Goal: Download file/media

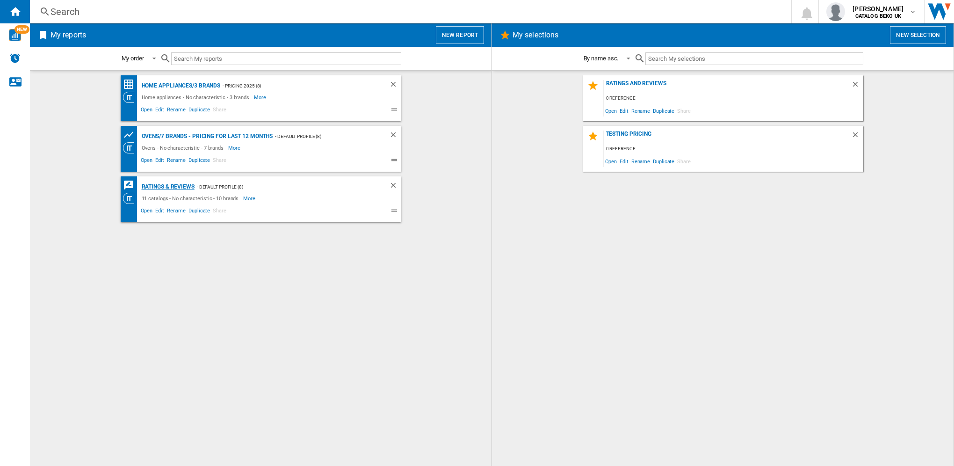
click at [160, 187] on div "Ratings & Reviews" at bounding box center [166, 187] width 55 height 12
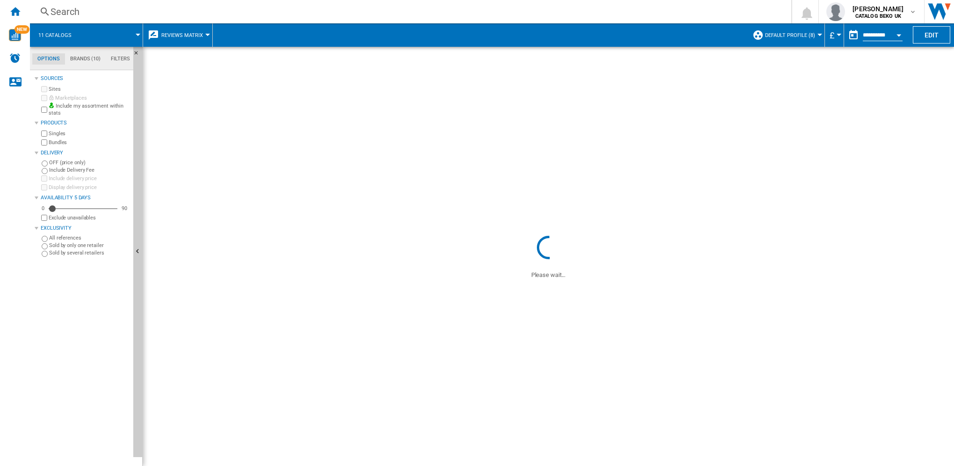
click at [76, 60] on md-tab-item "Brands (10)" at bounding box center [85, 58] width 41 height 11
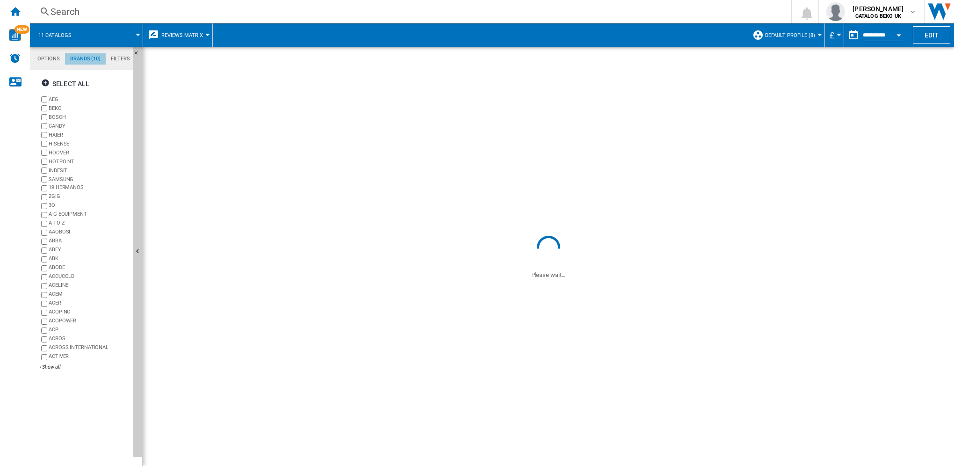
scroll to position [36, 0]
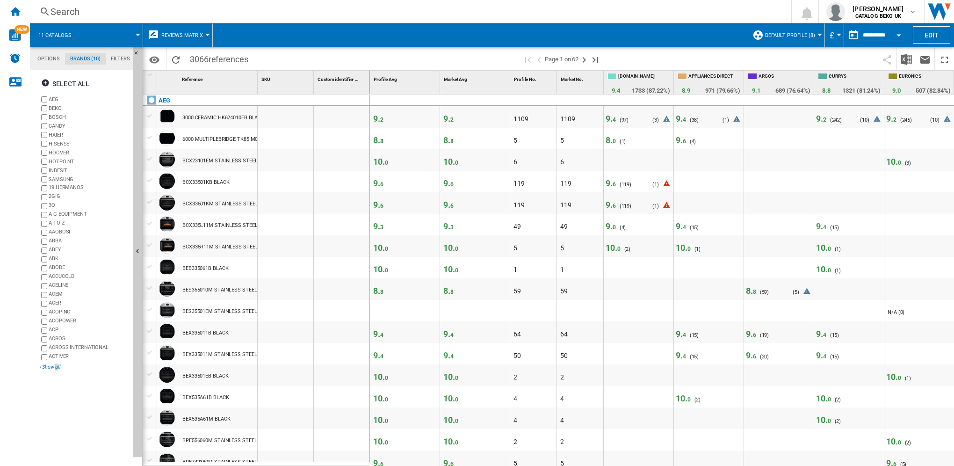
click at [56, 367] on div "+Show all" at bounding box center [84, 366] width 90 height 7
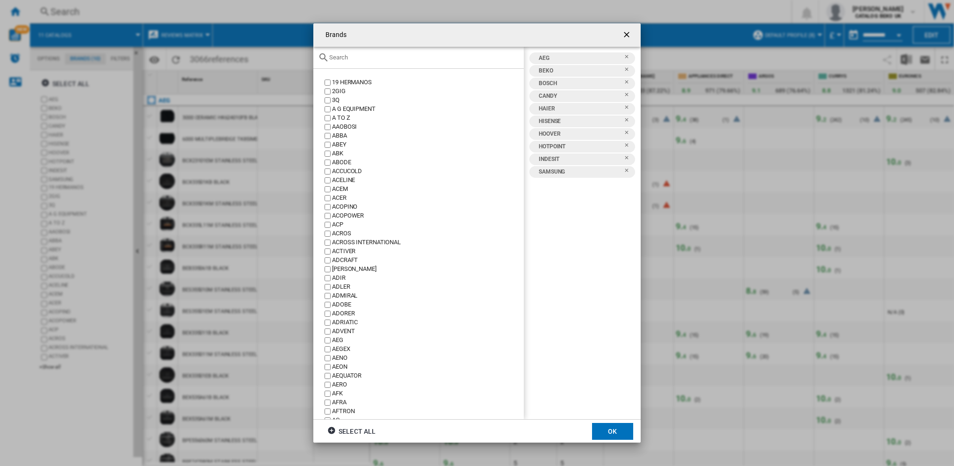
click at [352, 57] on input "text" at bounding box center [424, 57] width 190 height 7
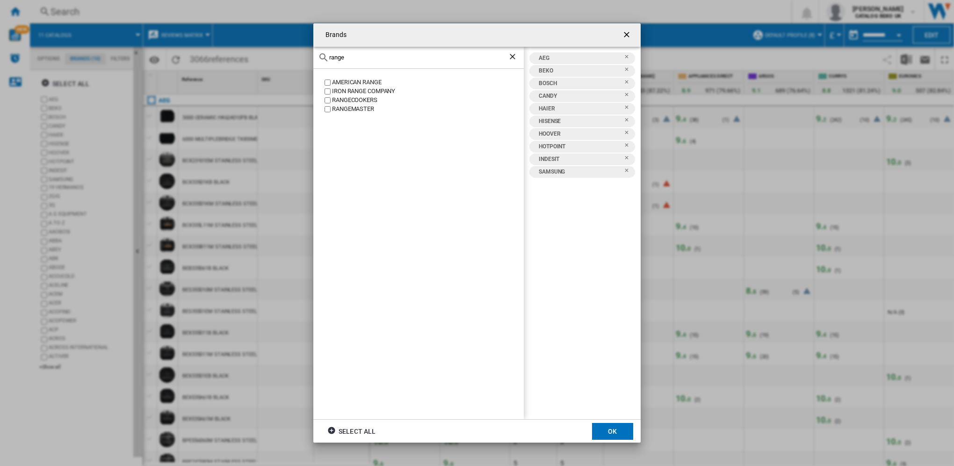
click at [331, 109] on label "RANGEMASTER" at bounding box center [423, 109] width 201 height 9
drag, startPoint x: 359, startPoint y: 59, endPoint x: 326, endPoint y: 60, distance: 32.8
click at [326, 60] on div "range" at bounding box center [418, 58] width 210 height 22
drag, startPoint x: 349, startPoint y: 59, endPoint x: 329, endPoint y: 59, distance: 20.1
click at [329, 59] on div "leisure" at bounding box center [418, 58] width 210 height 22
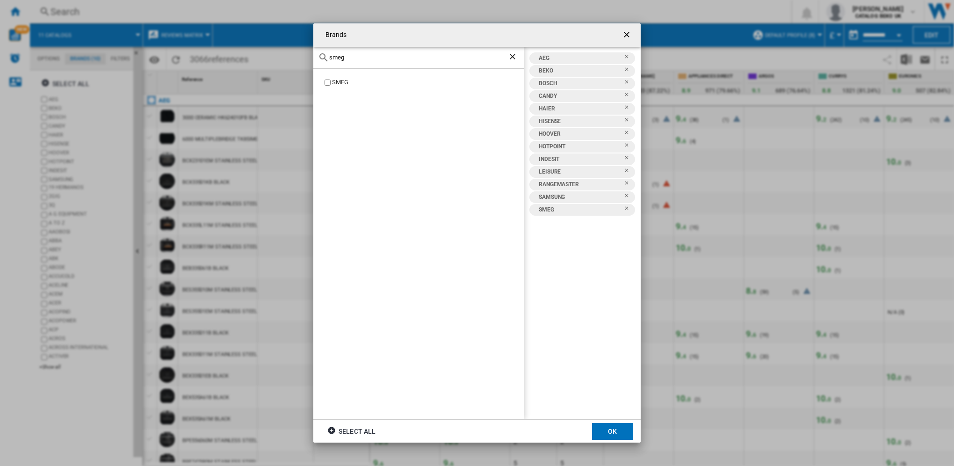
drag, startPoint x: 372, startPoint y: 57, endPoint x: 316, endPoint y: 56, distance: 56.6
click at [316, 56] on div "smeg" at bounding box center [418, 58] width 210 height 22
type input "stoves"
click at [621, 433] on button "OK" at bounding box center [612, 431] width 41 height 17
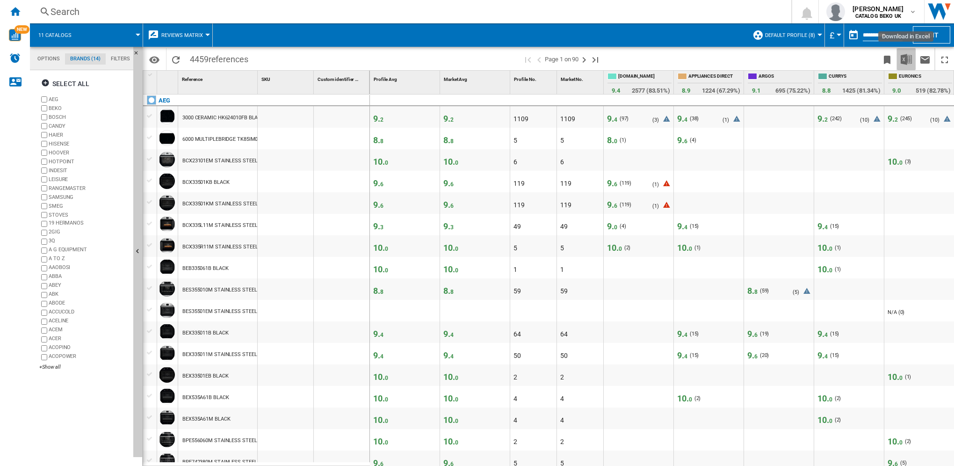
click at [907, 61] on img "Download in Excel" at bounding box center [906, 59] width 11 height 11
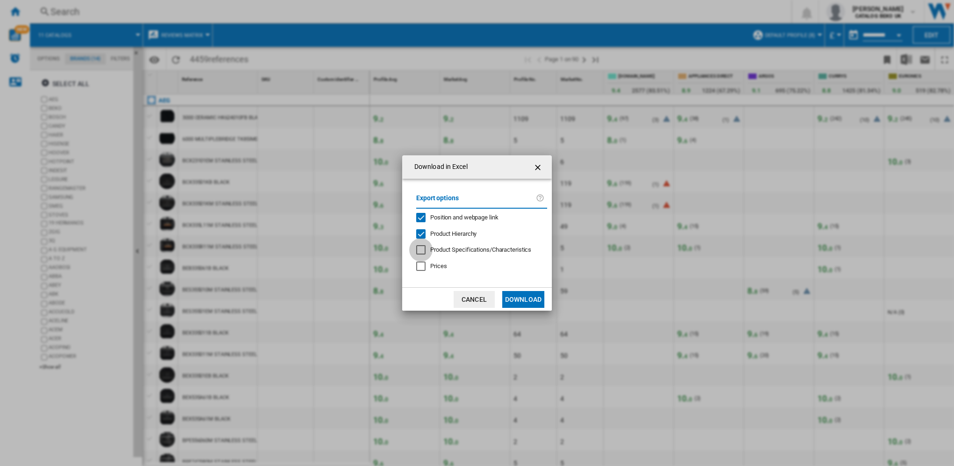
click at [426, 249] on div at bounding box center [420, 249] width 9 height 9
click at [539, 300] on button "Download" at bounding box center [523, 299] width 42 height 17
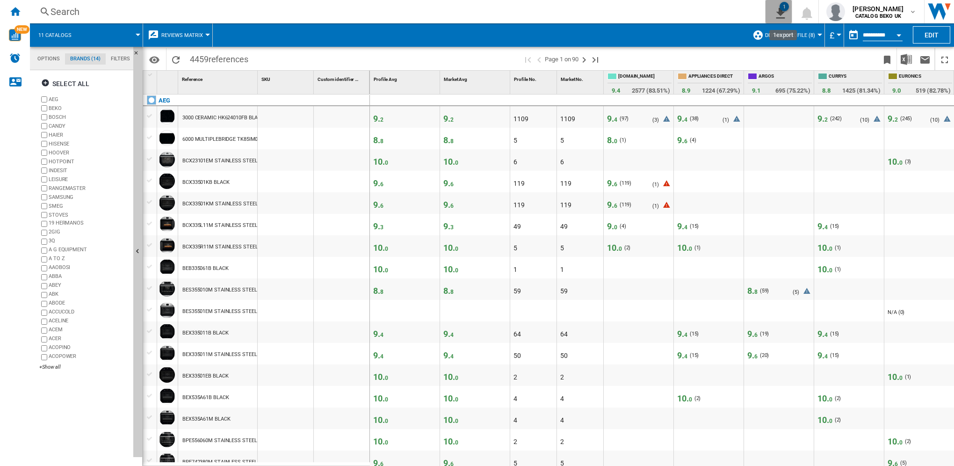
click at [784, 16] on ng-md-icon "1\a export" at bounding box center [778, 12] width 11 height 12
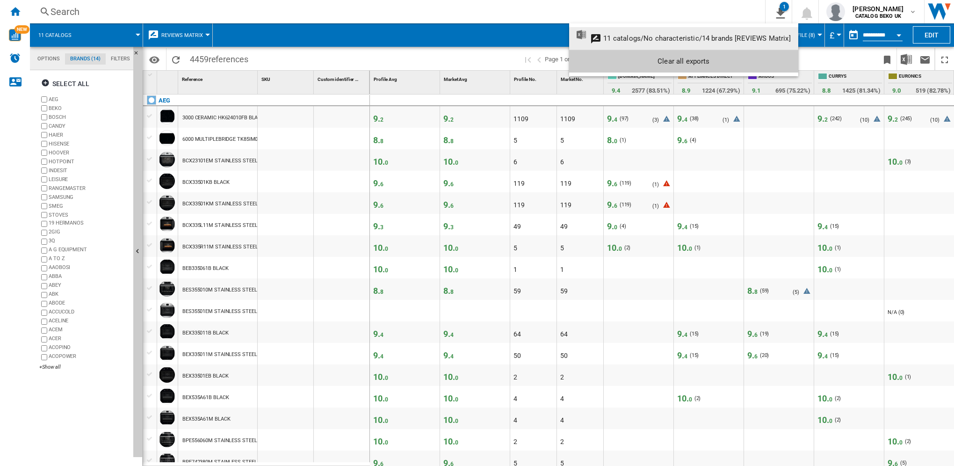
click at [673, 39] on div "11 catalogs/No characteristic/14 brands [REVIEWS Matrix]" at bounding box center [696, 38] width 187 height 8
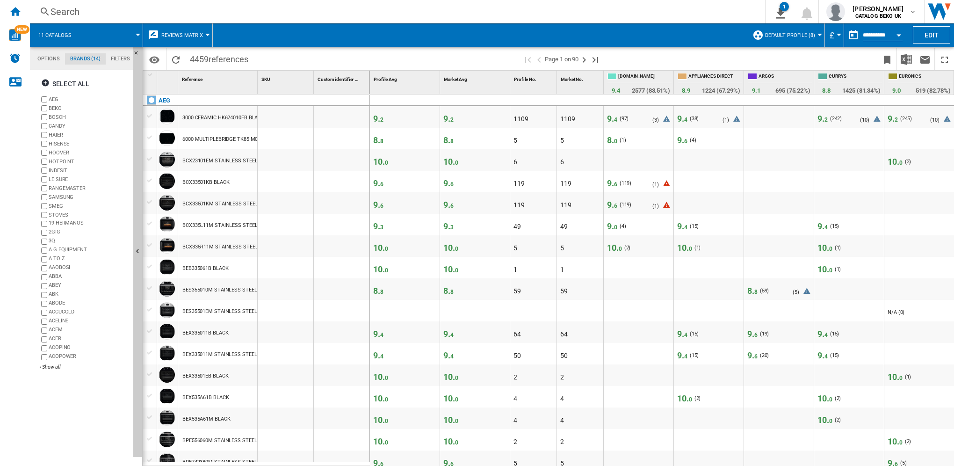
drag, startPoint x: 13, startPoint y: 11, endPoint x: 33, endPoint y: 11, distance: 20.1
click at [13, 11] on ng-md-icon "Home" at bounding box center [14, 11] width 11 height 11
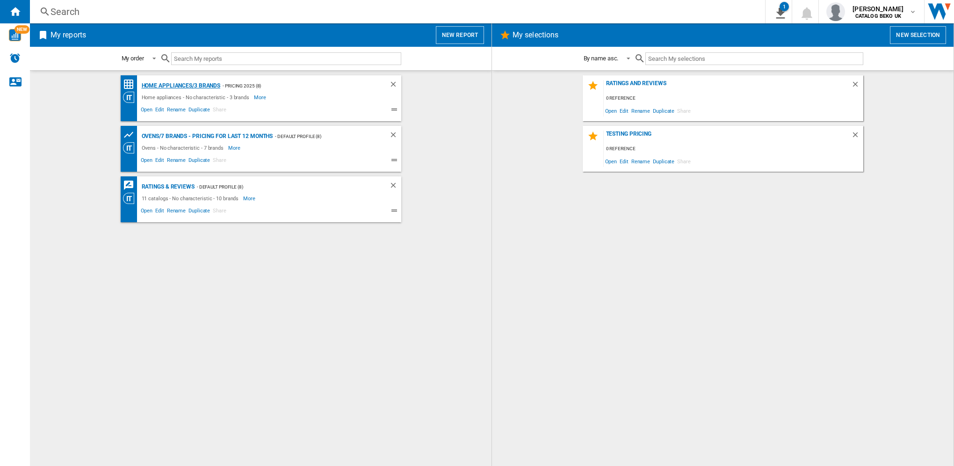
click at [172, 83] on div "Home appliances/3 brands" at bounding box center [179, 86] width 81 height 12
